Goal: Find specific page/section

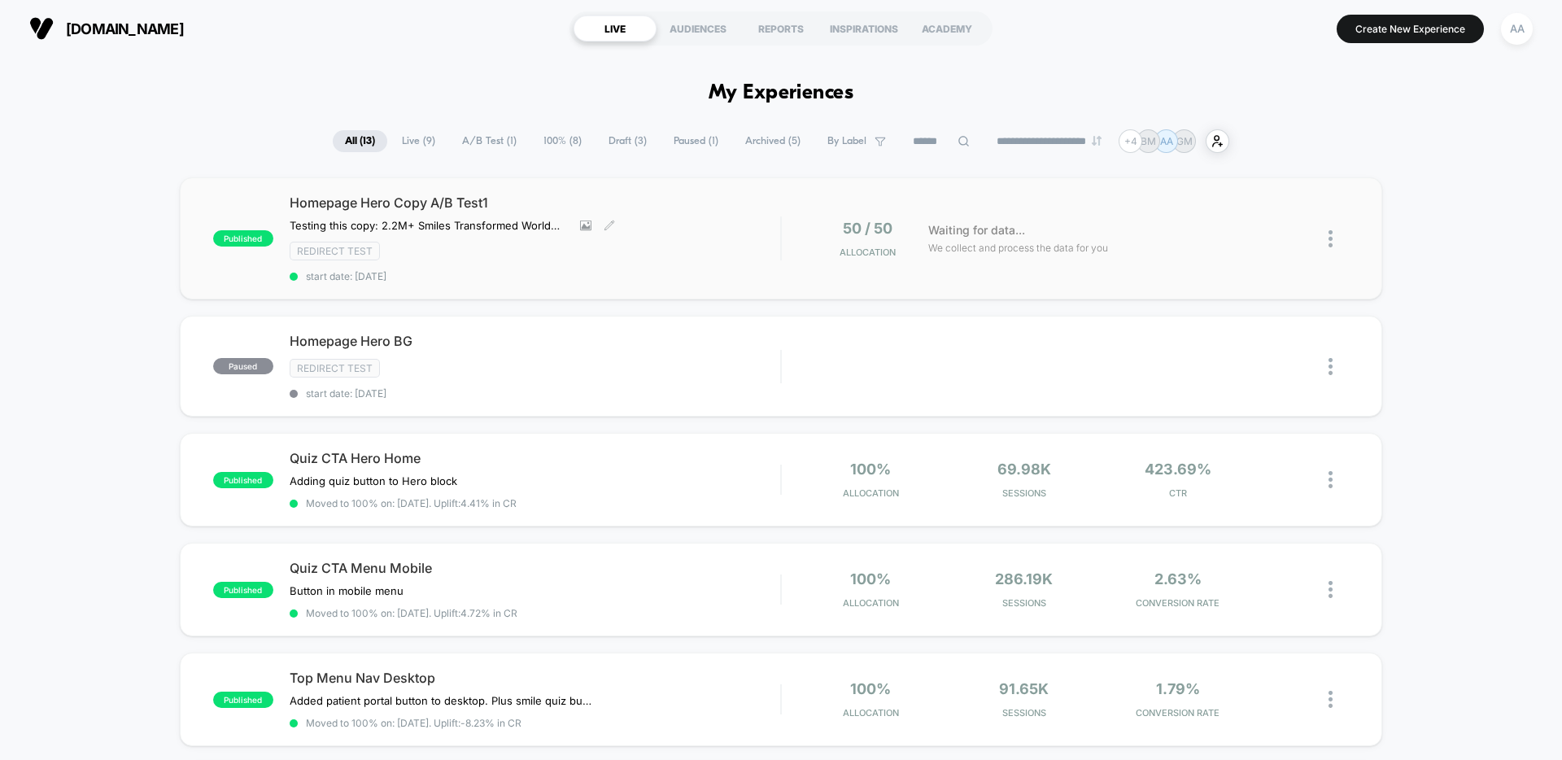
click at [564, 254] on div "Redirect Test" at bounding box center [535, 251] width 491 height 19
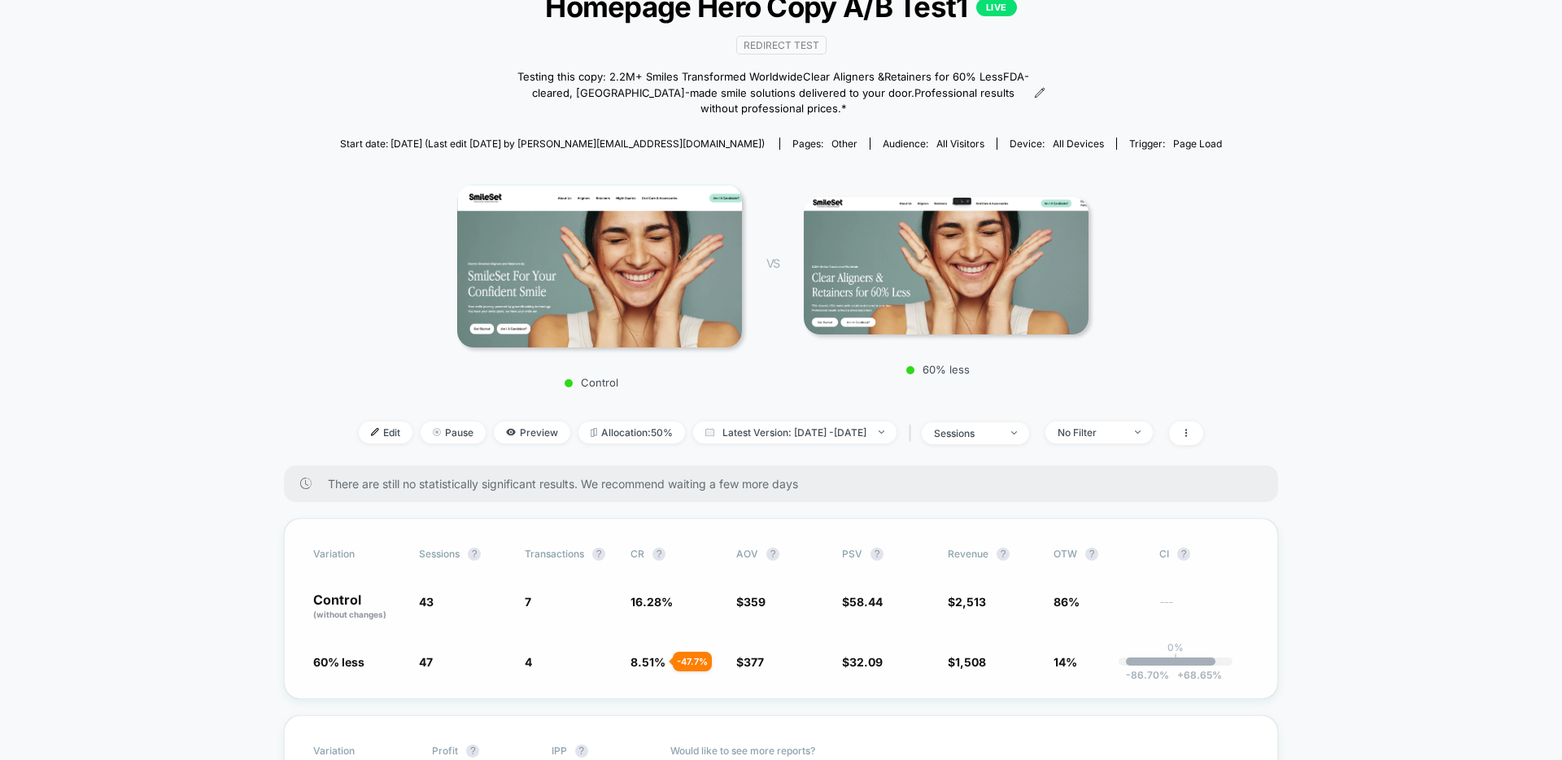
scroll to position [119, 0]
drag, startPoint x: 1348, startPoint y: 375, endPoint x: 1347, endPoint y: 386, distance: 11.4
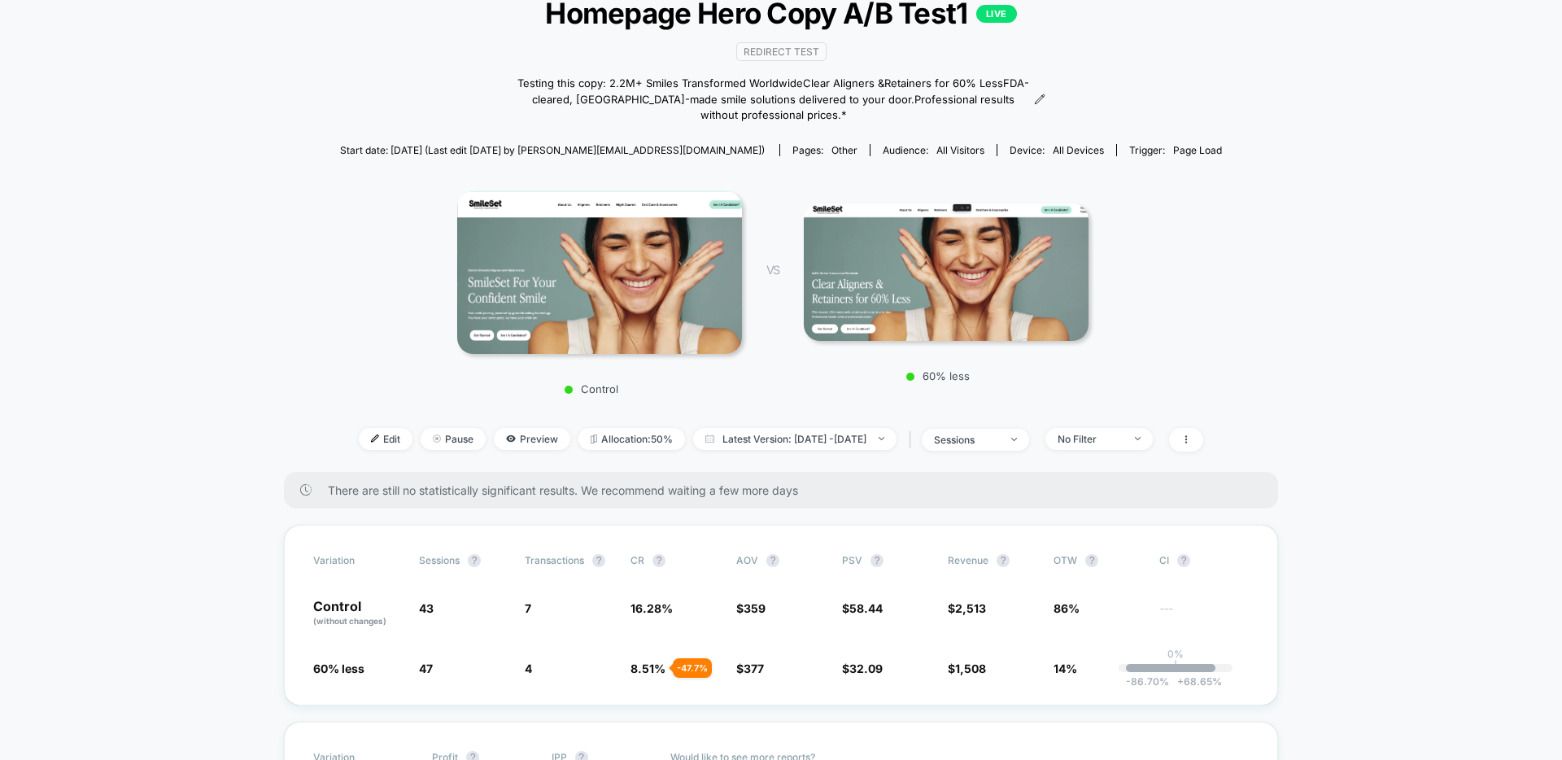
scroll to position [112, 0]
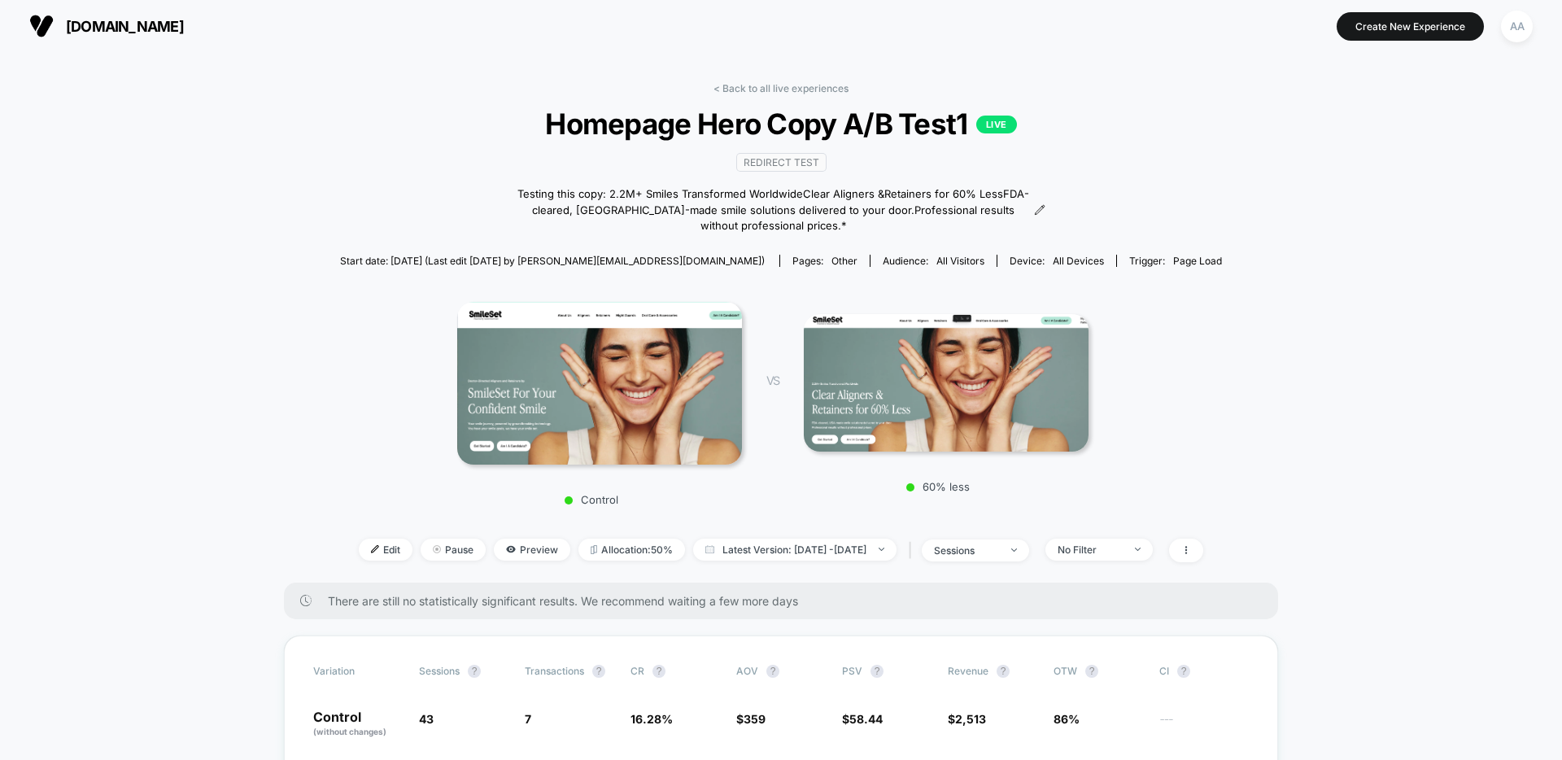
scroll to position [0, 0]
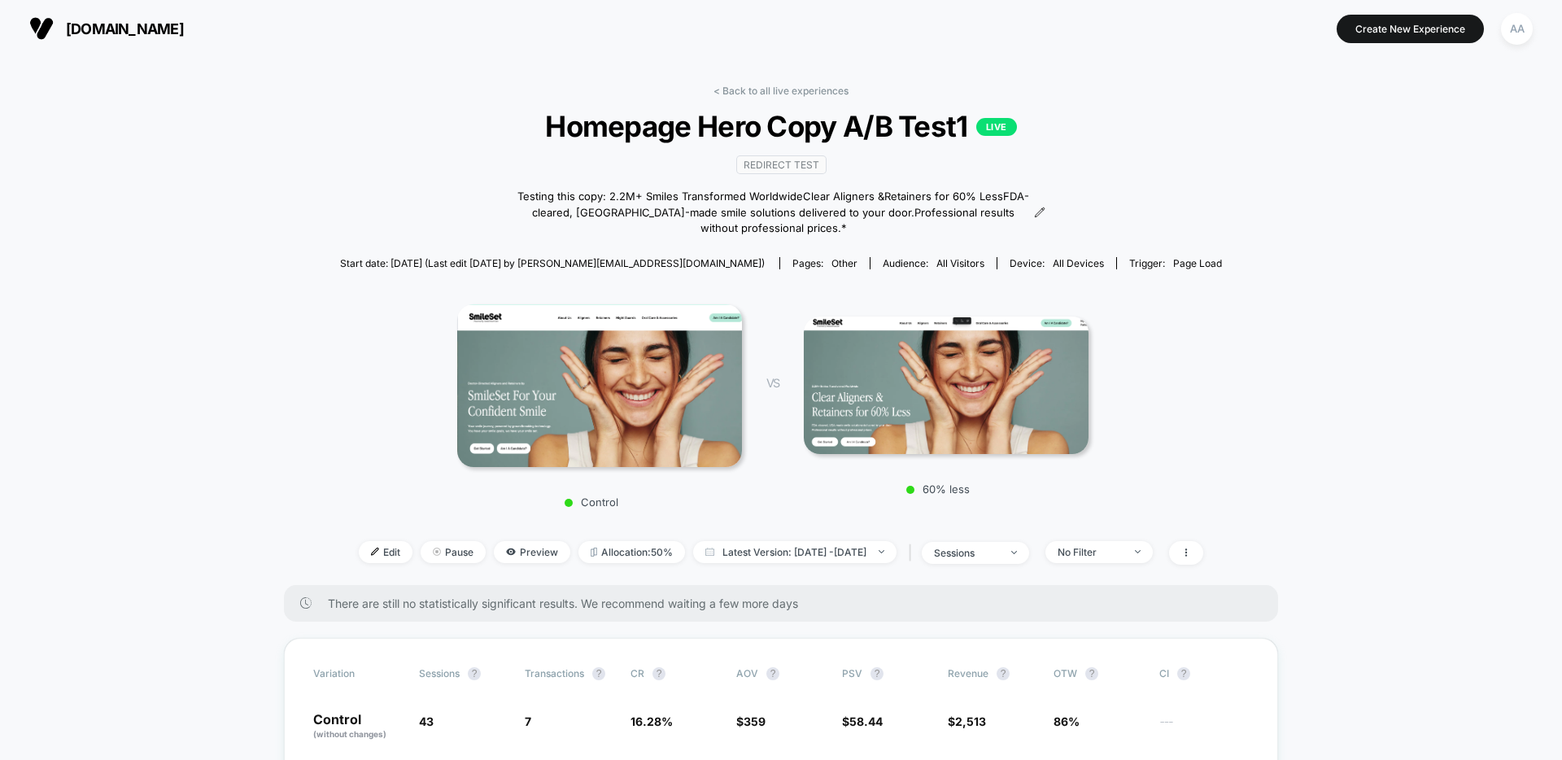
click at [1218, 160] on div "< Back to all live experiences Homepage Hero Copy A/B Test1 LIVE Redirect Test …" at bounding box center [781, 335] width 882 height 500
